Goal: Transaction & Acquisition: Purchase product/service

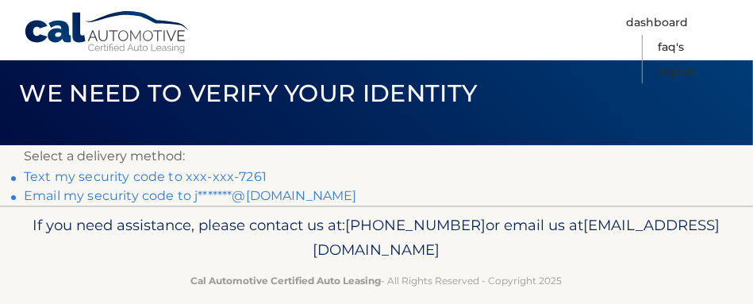
scroll to position [79, 0]
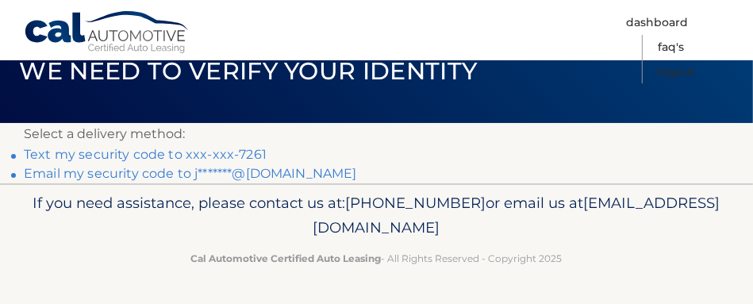
click at [207, 155] on link "Text my security code to xxx-xxx-7261" at bounding box center [145, 154] width 243 height 15
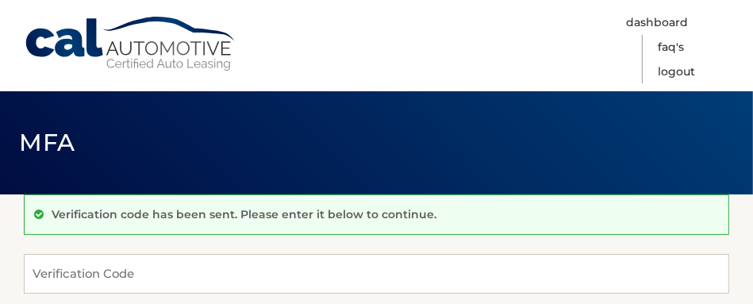
scroll to position [79, 0]
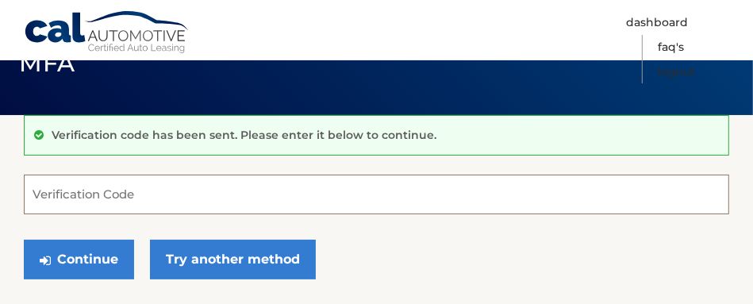
click at [100, 201] on input "Verification Code" at bounding box center [376, 194] width 705 height 40
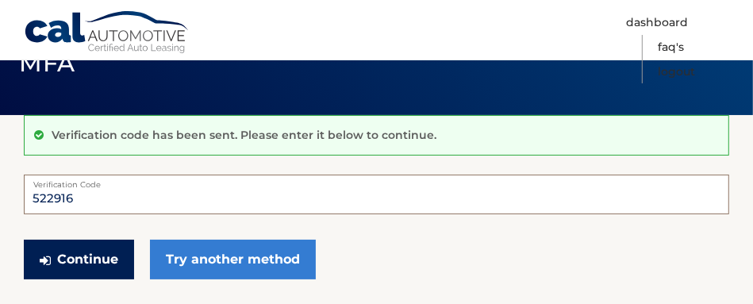
type input "522916"
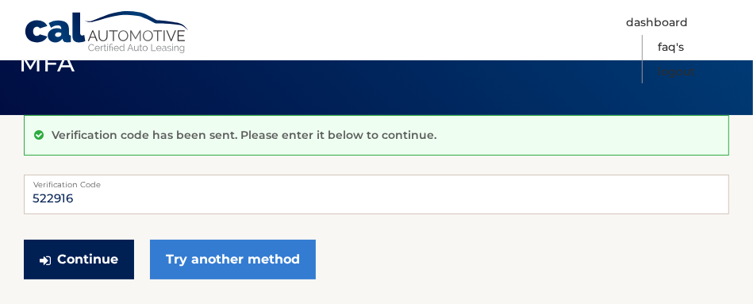
click at [98, 267] on button "Continue" at bounding box center [79, 260] width 110 height 40
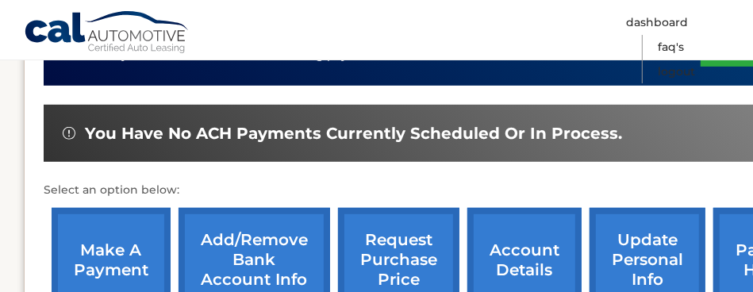
scroll to position [555, 0]
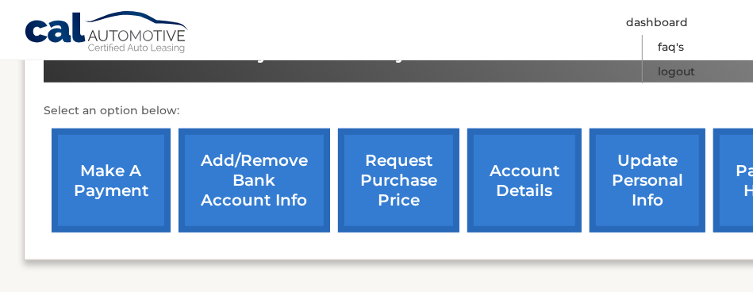
click at [135, 159] on link "make a payment" at bounding box center [111, 180] width 119 height 104
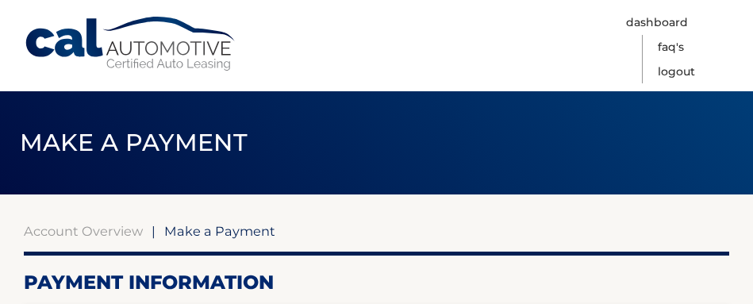
select select "NTg4MzI4YWEtZGMxYi00MDJjLTg0YzAtYTBhZDBiMTczZTFi"
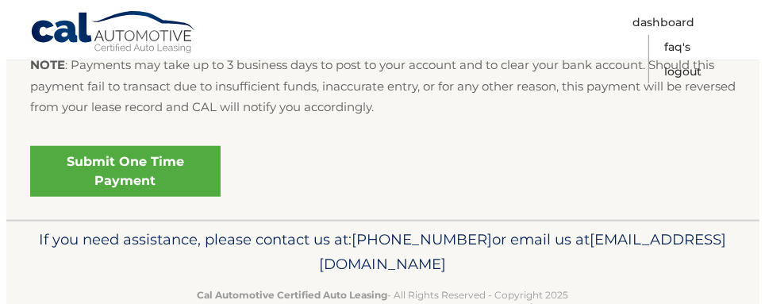
scroll to position [872, 0]
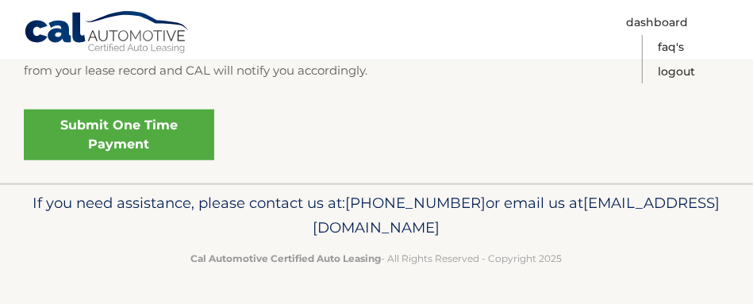
click at [181, 160] on link "Submit One Time Payment" at bounding box center [119, 134] width 190 height 51
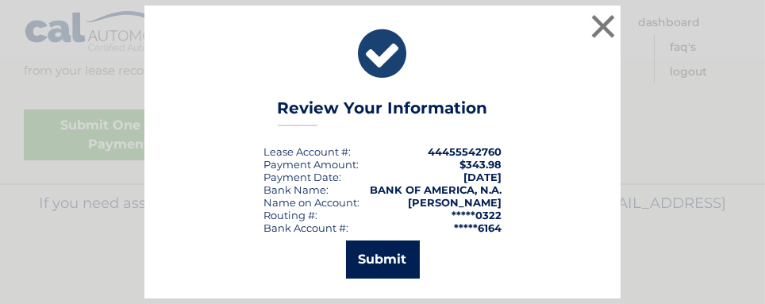
click at [396, 264] on button "Submit" at bounding box center [383, 259] width 74 height 38
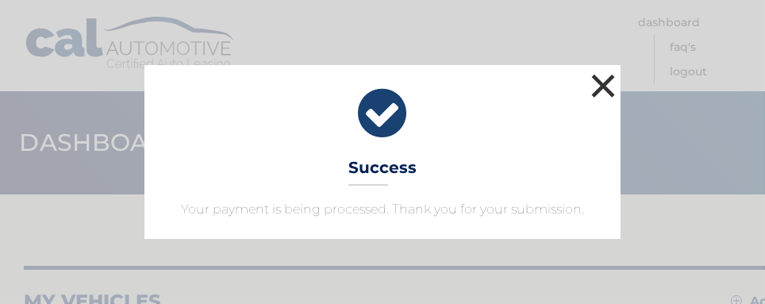
click at [601, 70] on button "×" at bounding box center [603, 86] width 32 height 32
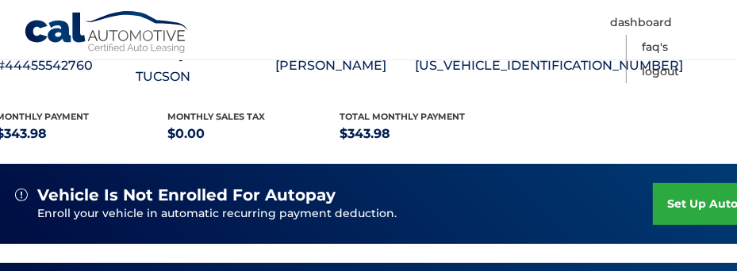
scroll to position [397, 48]
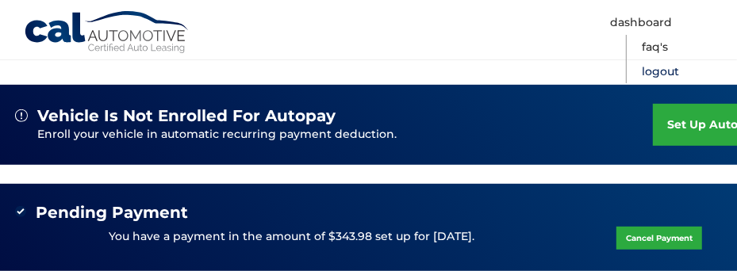
click at [642, 84] on link "Logout" at bounding box center [660, 71] width 37 height 25
